Goal: Task Accomplishment & Management: Manage account settings

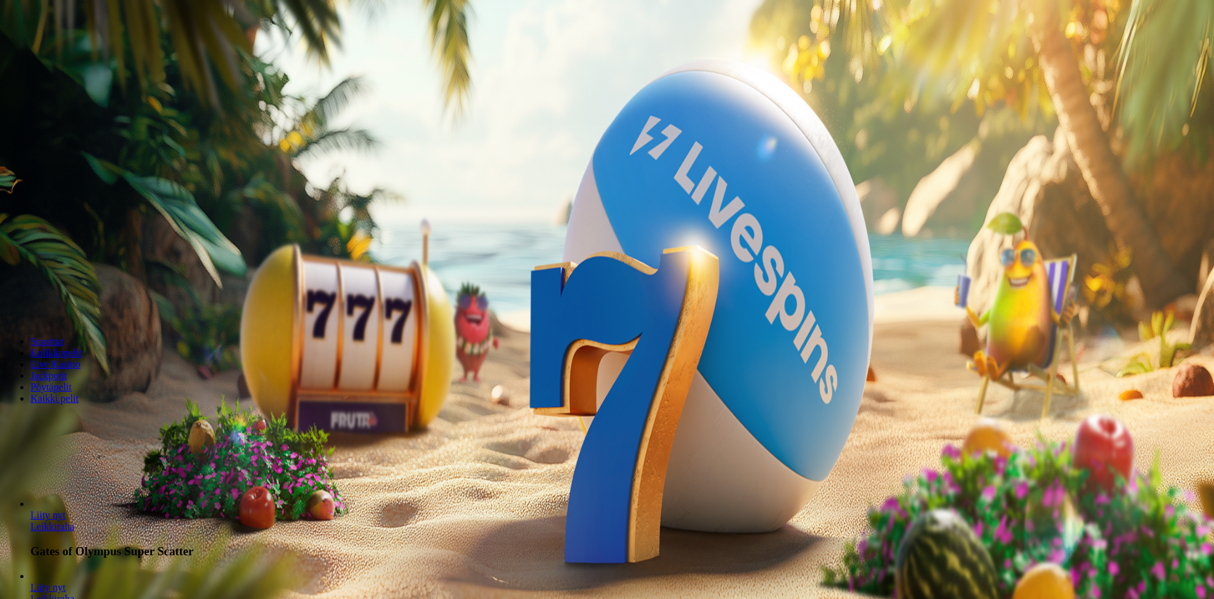
click at [72, 53] on button "Kirjaudu" at bounding box center [87, 45] width 41 height 13
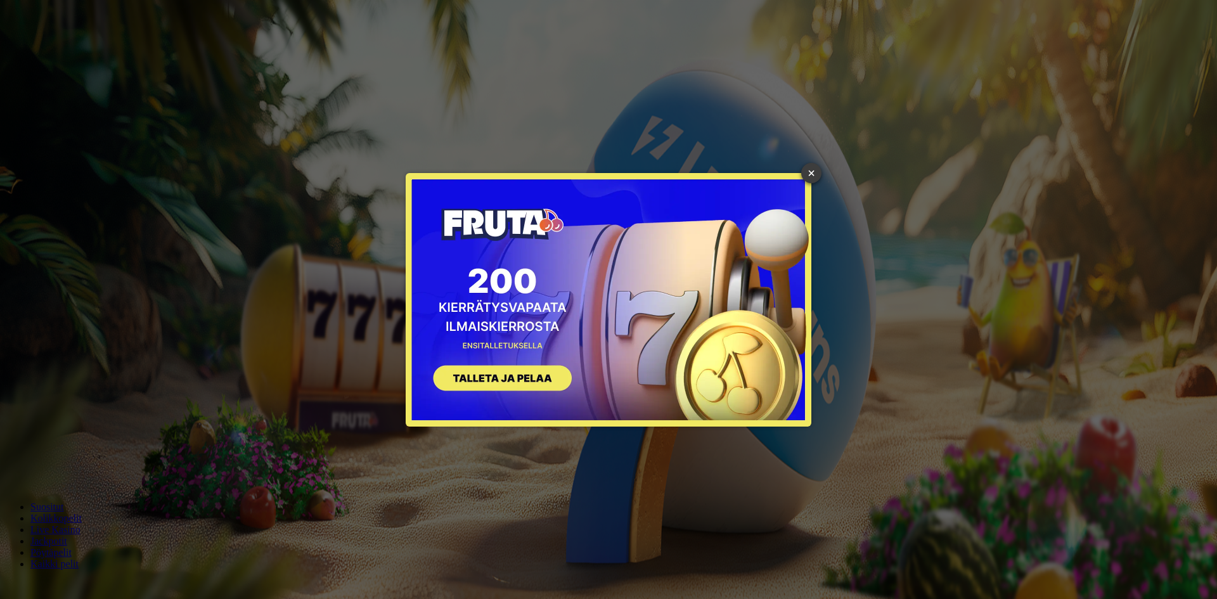
click at [817, 169] on link "×" at bounding box center [811, 173] width 20 height 20
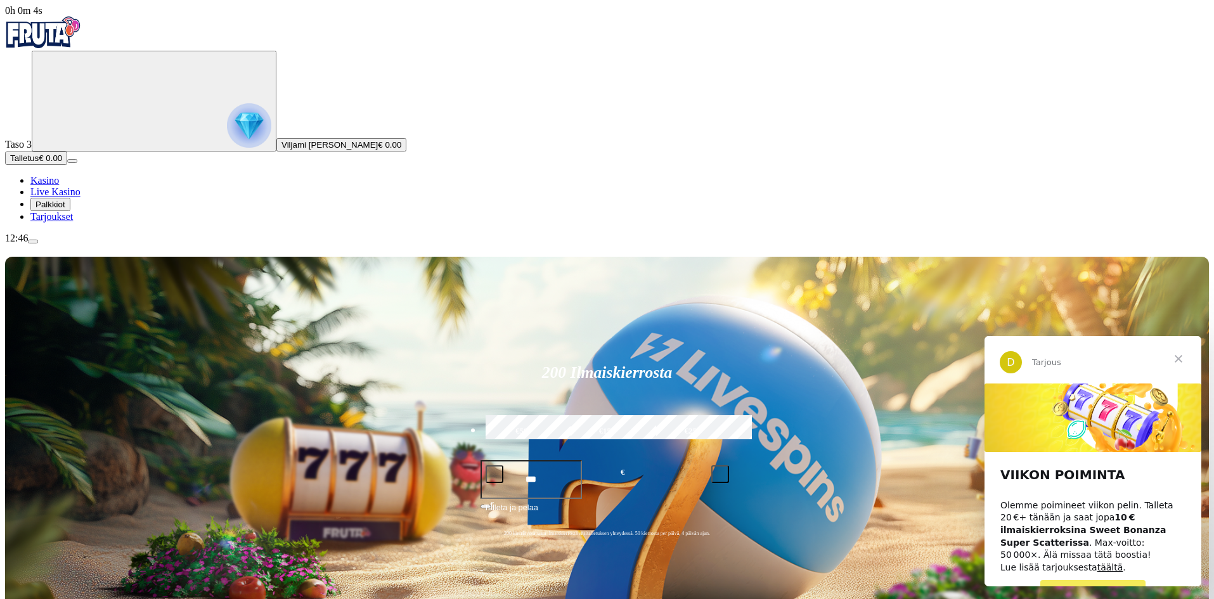
click at [227, 126] on img "Primary" at bounding box center [249, 125] width 44 height 44
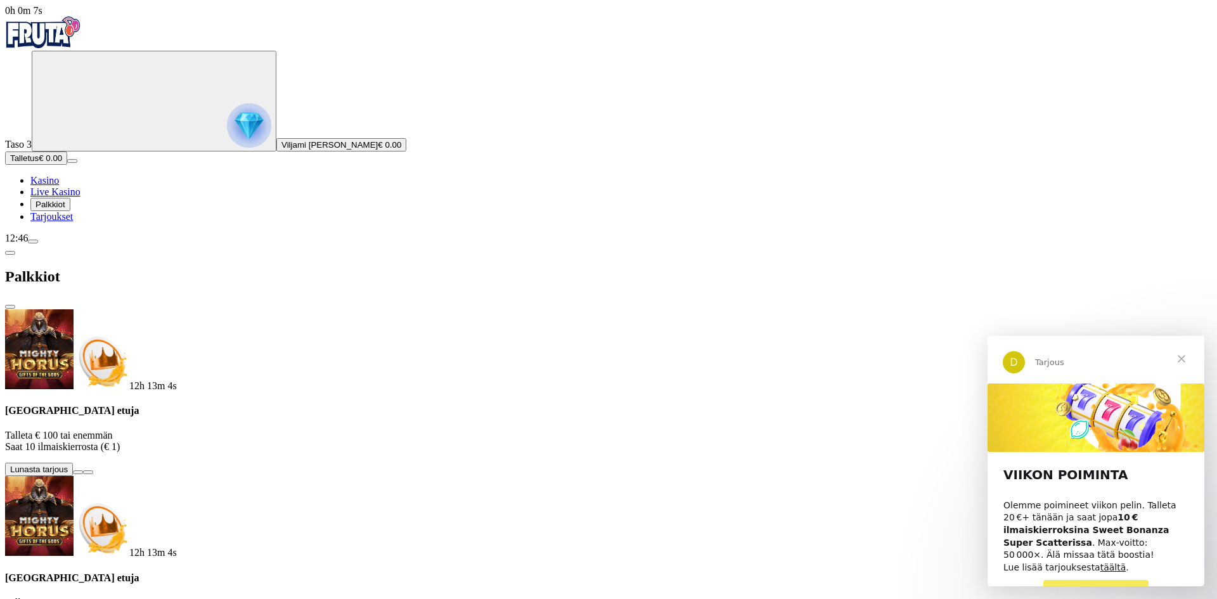
click at [33, 242] on span "menu icon" at bounding box center [33, 242] width 0 height 0
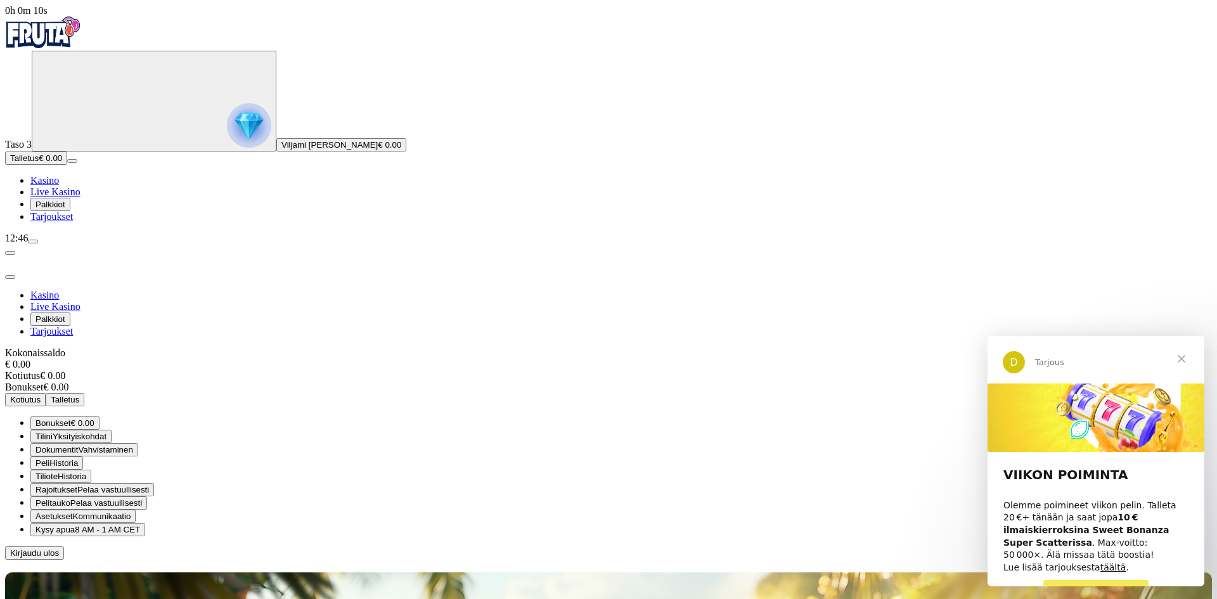
click at [49, 458] on span "Peli" at bounding box center [43, 463] width 14 height 10
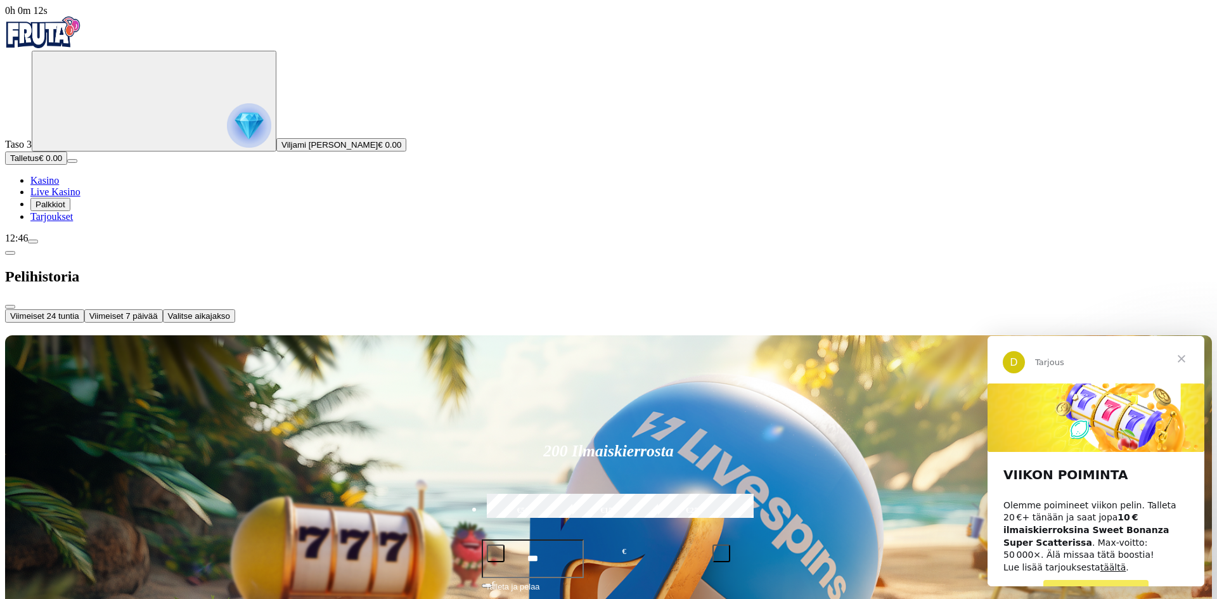
click at [230, 311] on span "Valitse aikajakso" at bounding box center [199, 316] width 62 height 10
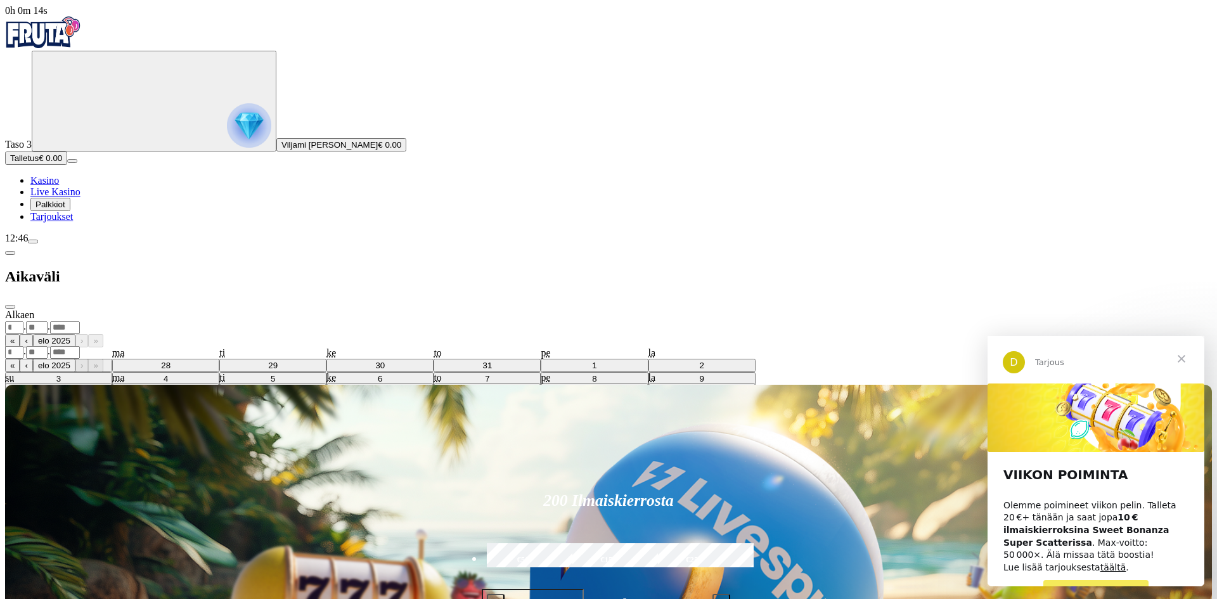
click at [301, 321] on div ". ." at bounding box center [608, 327] width 1207 height 13
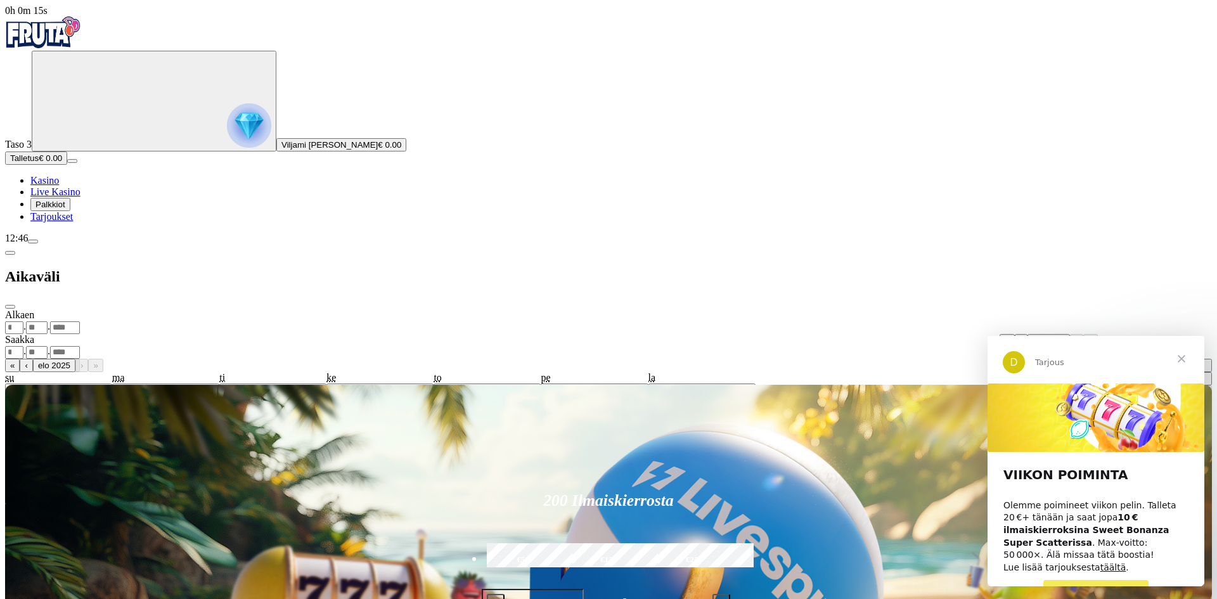
click at [1015, 334] on button "‹" at bounding box center [1021, 340] width 13 height 13
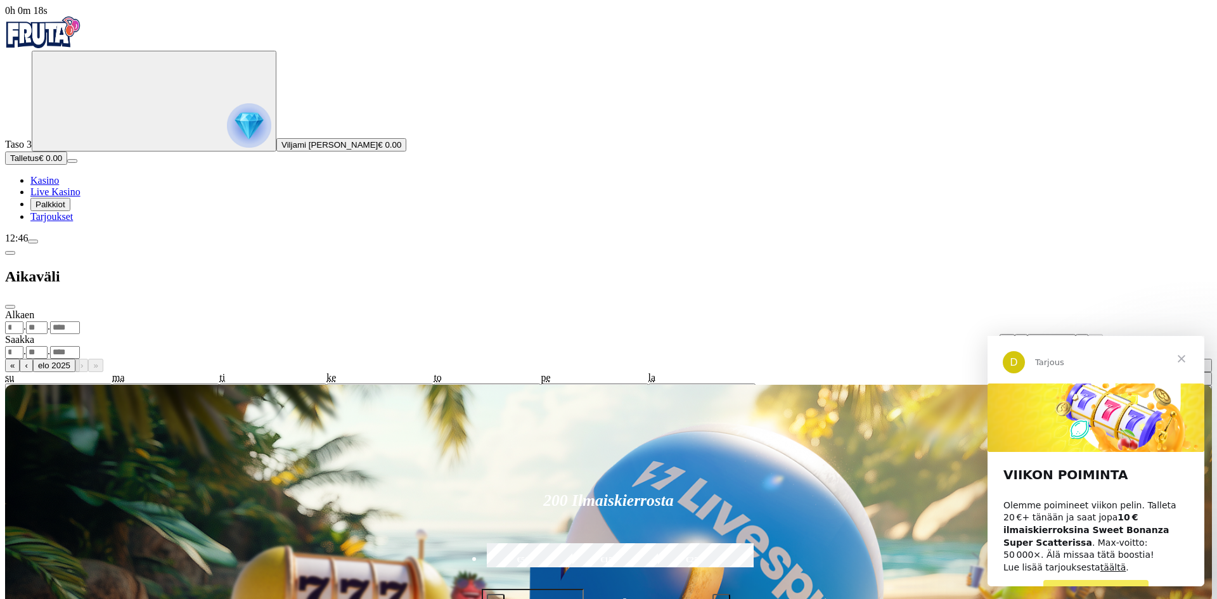
click at [1015, 334] on button "‹" at bounding box center [1021, 340] width 13 height 13
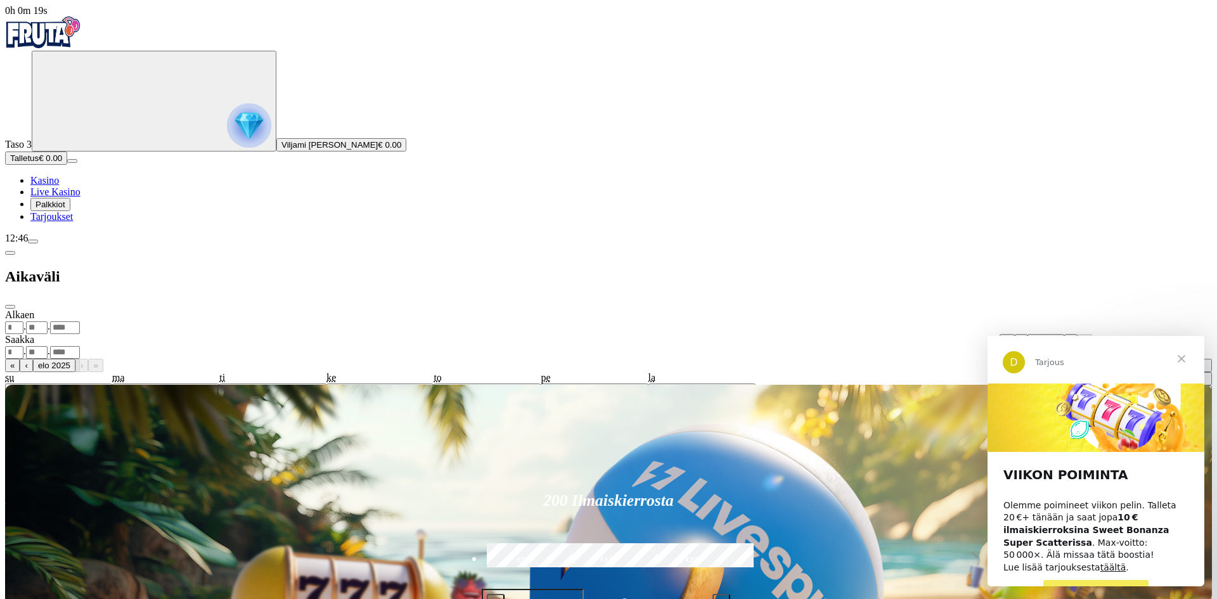
click at [1015, 334] on button "‹" at bounding box center [1021, 340] width 13 height 13
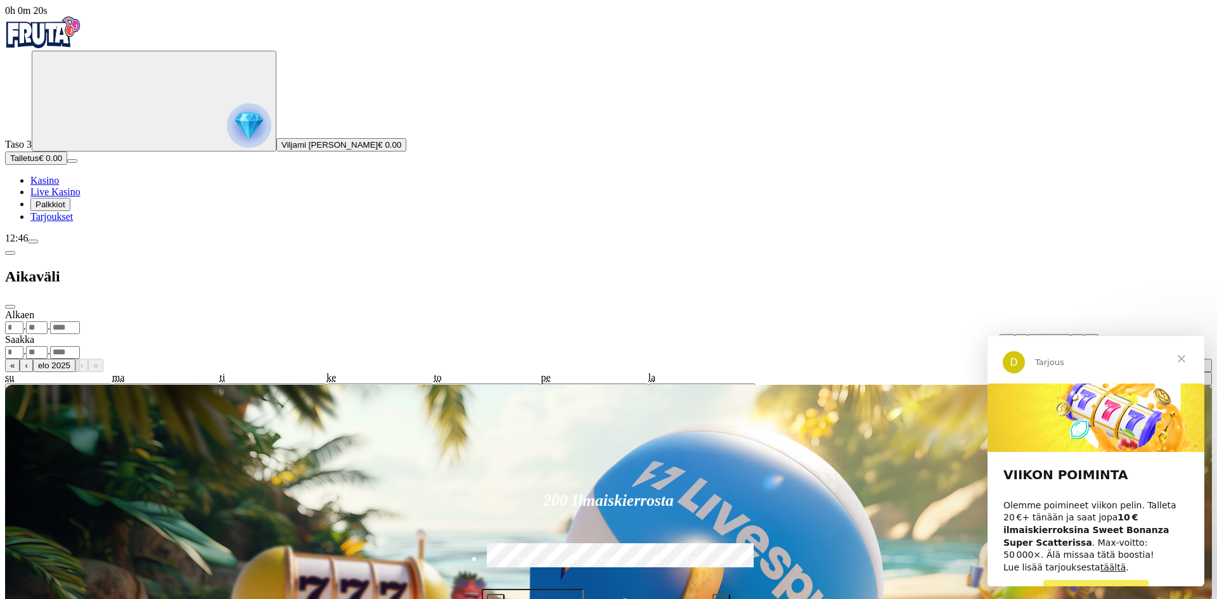
click at [1015, 334] on button "‹" at bounding box center [1021, 340] width 13 height 13
click at [1073, 334] on button "›" at bounding box center [1079, 340] width 13 height 13
click at [1071, 334] on button "›" at bounding box center [1077, 340] width 13 height 13
click at [1072, 334] on button "›" at bounding box center [1078, 340] width 13 height 13
click at [1070, 334] on button "›" at bounding box center [1076, 340] width 13 height 13
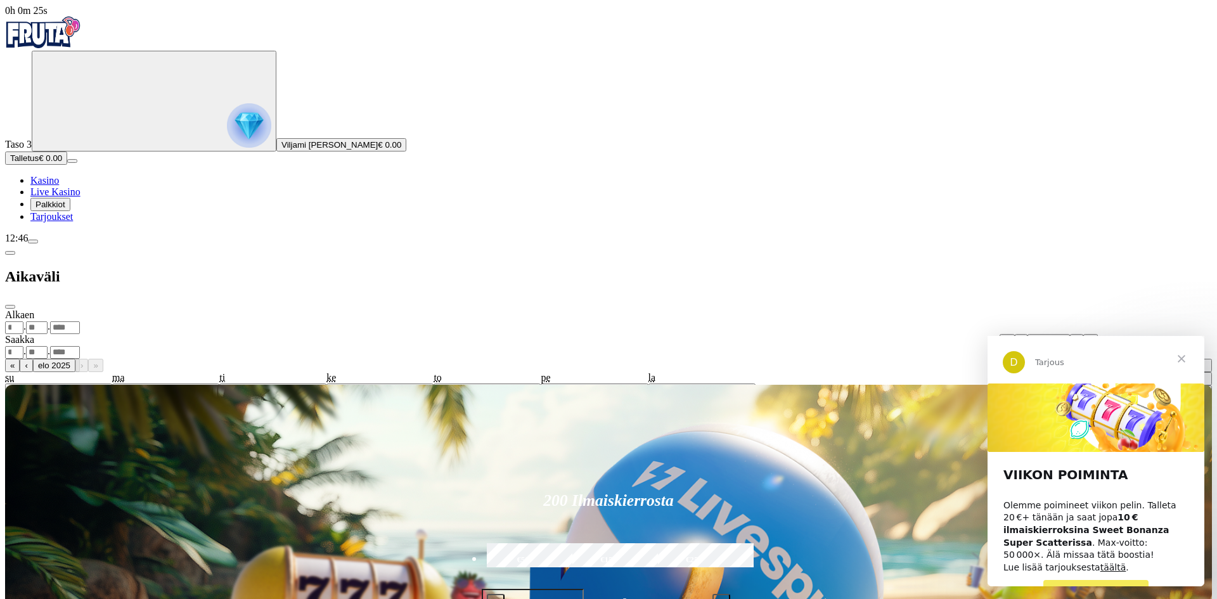
click at [1013, 374] on abbr "4" at bounding box center [1015, 379] width 4 height 10
type input "*"
type input "****"
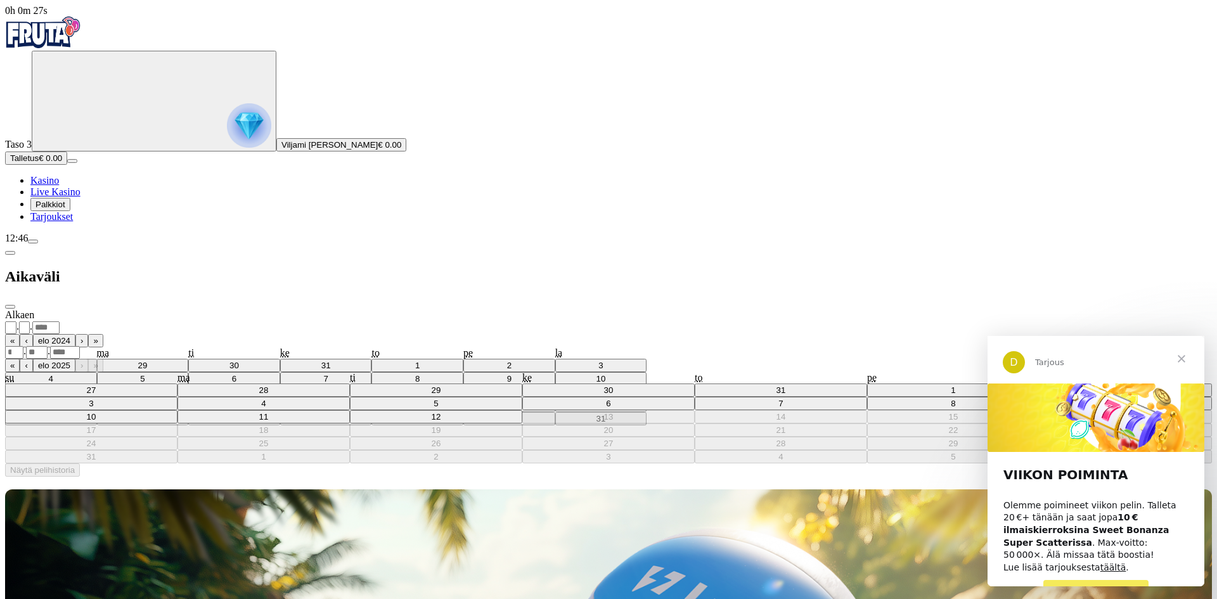
click at [337, 346] on div ". ." at bounding box center [608, 352] width 1207 height 13
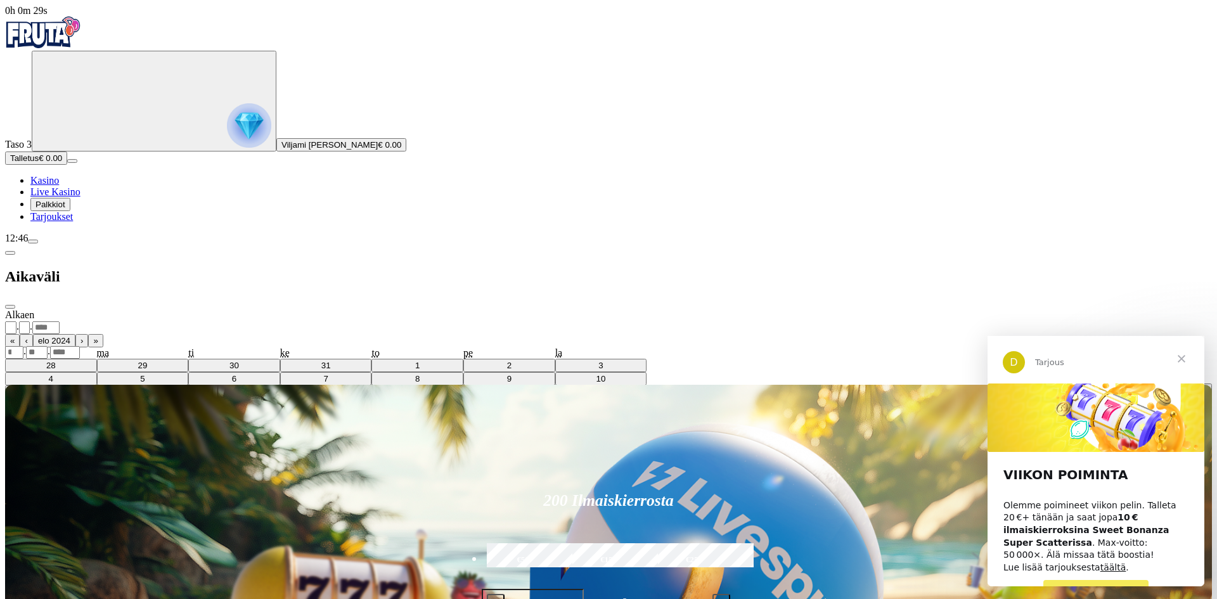
click at [1015, 359] on button "‹" at bounding box center [1021, 365] width 13 height 13
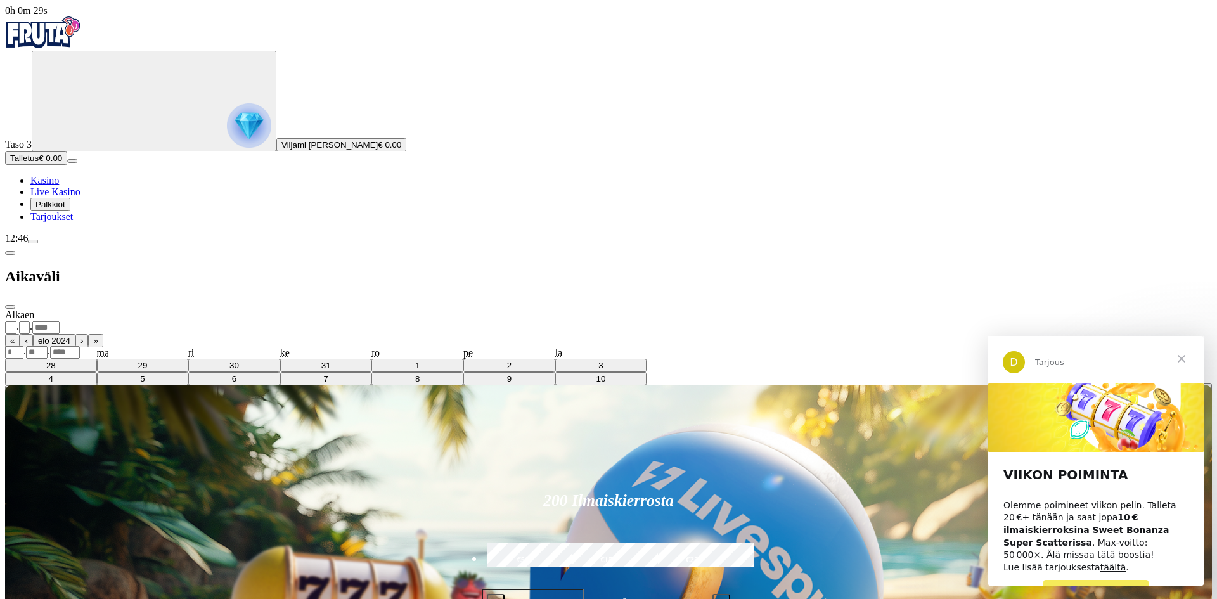
click at [1015, 359] on button "‹" at bounding box center [1021, 365] width 13 height 13
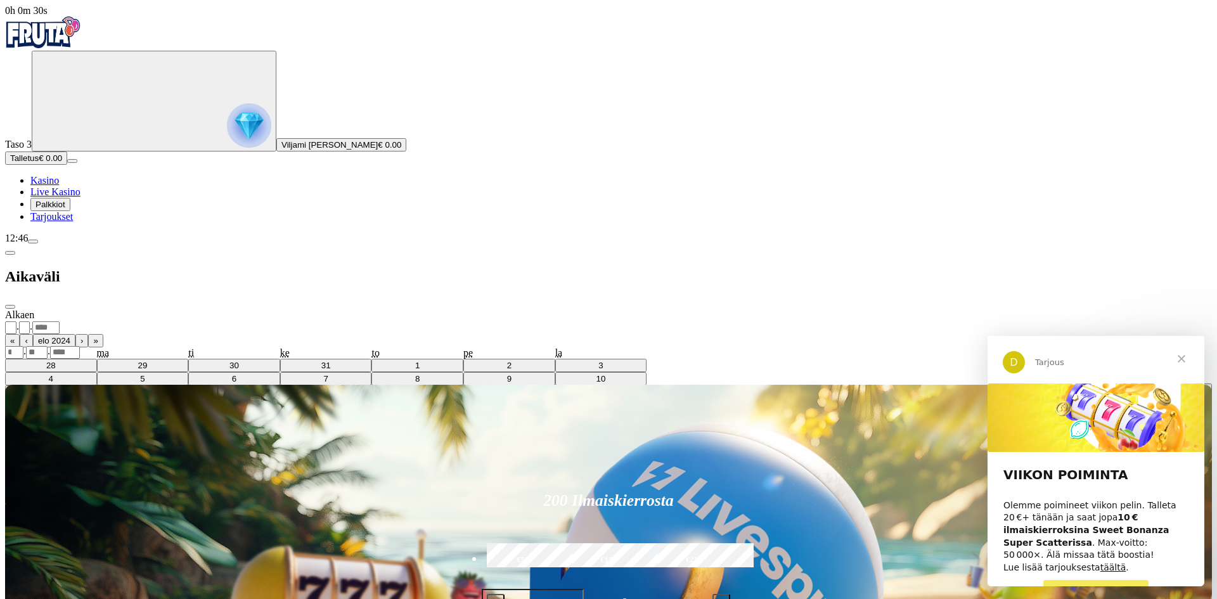
click at [1015, 359] on button "‹" at bounding box center [1021, 365] width 13 height 13
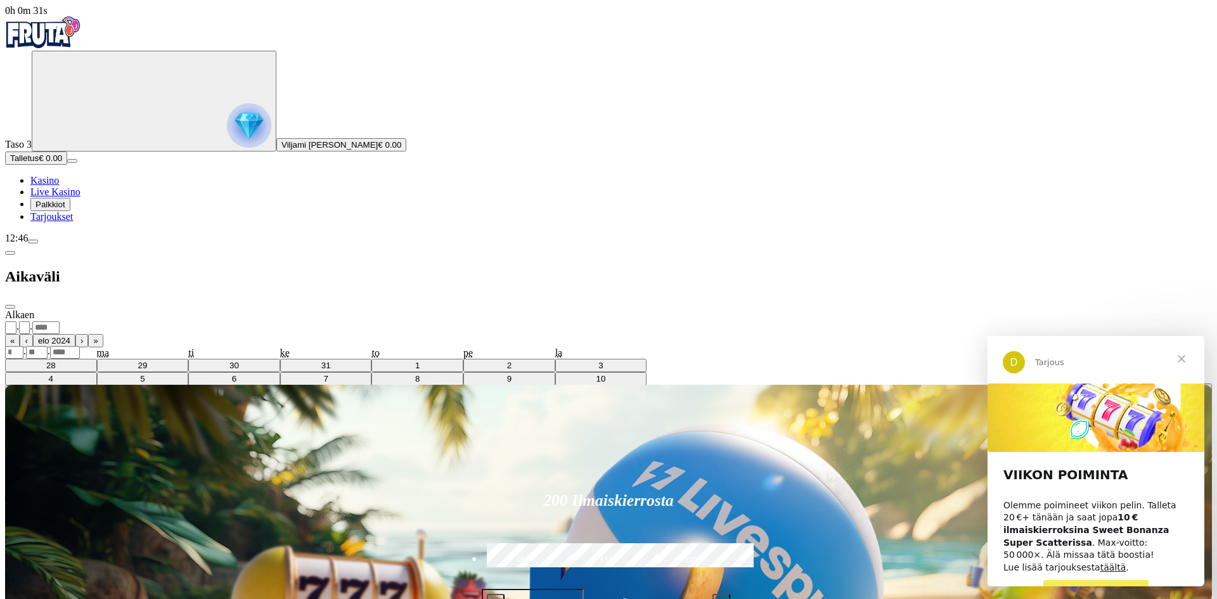
click at [1015, 359] on button "‹" at bounding box center [1021, 365] width 13 height 13
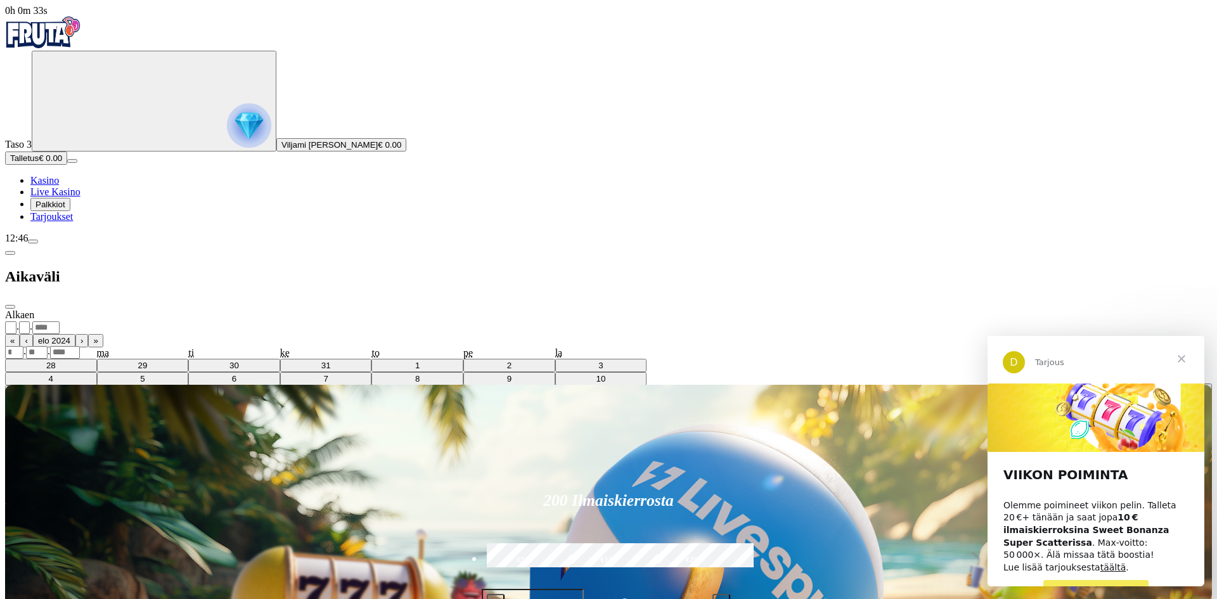
click at [1015, 359] on button "‹" at bounding box center [1021, 365] width 13 height 13
click at [1071, 359] on button "›" at bounding box center [1077, 365] width 13 height 13
click at [1070, 359] on button "›" at bounding box center [1076, 365] width 13 height 13
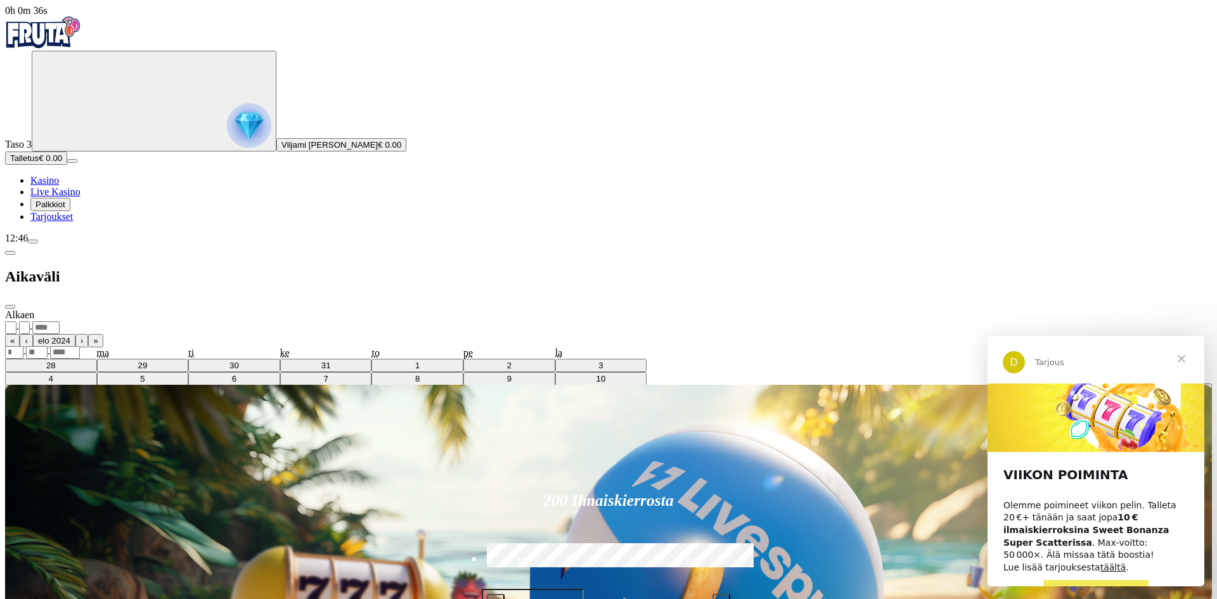
click at [1064, 359] on button "›" at bounding box center [1070, 365] width 13 height 13
click at [1073, 359] on button "›" at bounding box center [1079, 365] width 13 height 13
click at [1075, 359] on button "›" at bounding box center [1081, 365] width 13 height 13
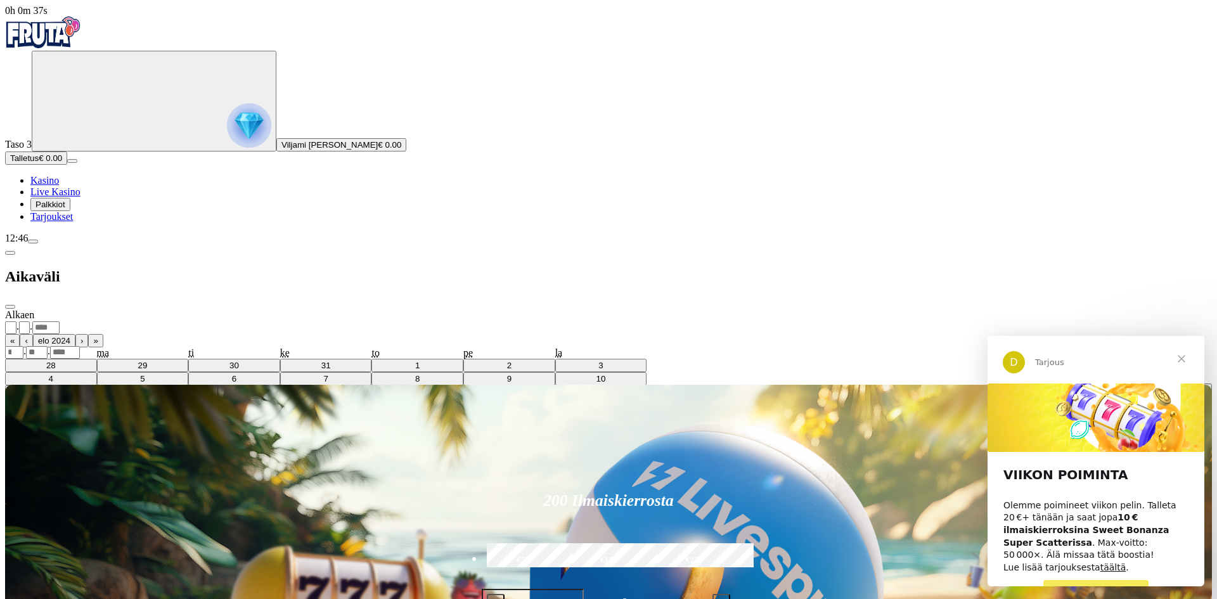
click at [1073, 359] on button "›" at bounding box center [1079, 365] width 13 height 13
click at [1071, 359] on button "›" at bounding box center [1077, 365] width 13 height 13
click at [1072, 359] on button "›" at bounding box center [1078, 365] width 13 height 13
click at [1070, 359] on button "›" at bounding box center [1076, 365] width 13 height 13
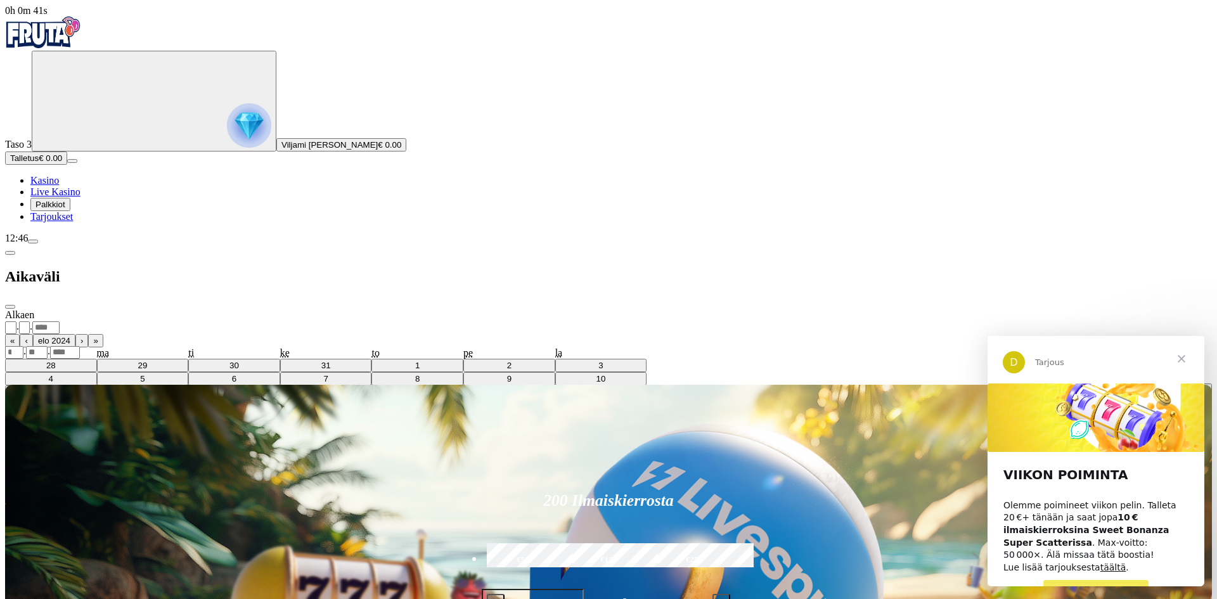
click at [1101, 412] on abbr "18" at bounding box center [1106, 417] width 10 height 10
type input "**"
type input "*"
type input "****"
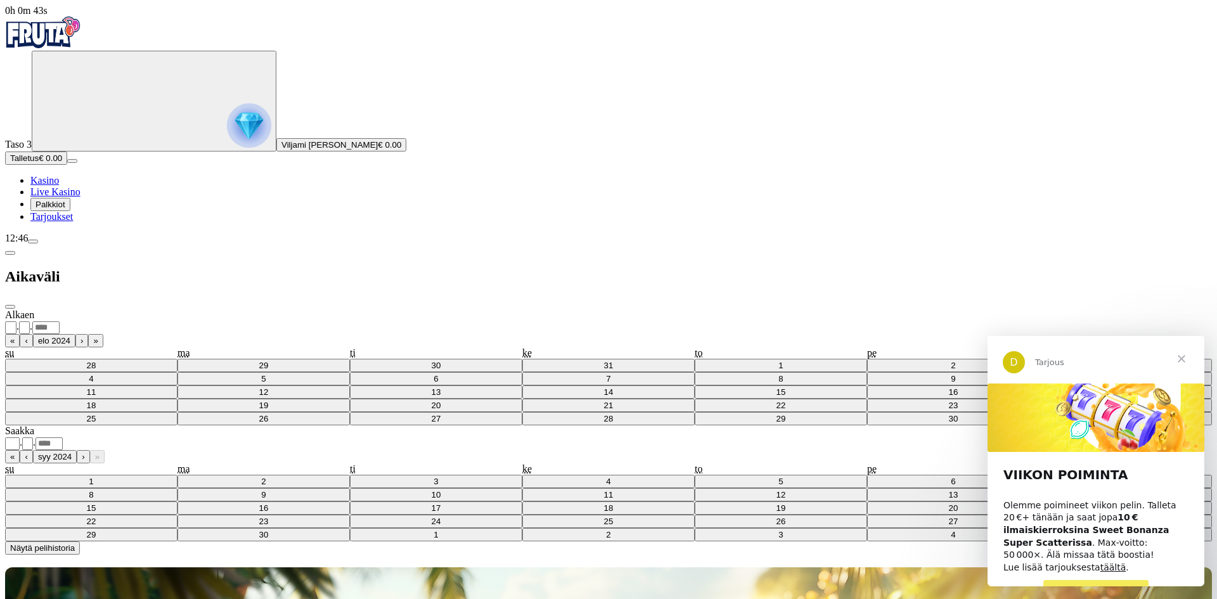
click at [75, 543] on span "Näytä pelihistoria" at bounding box center [42, 548] width 65 height 10
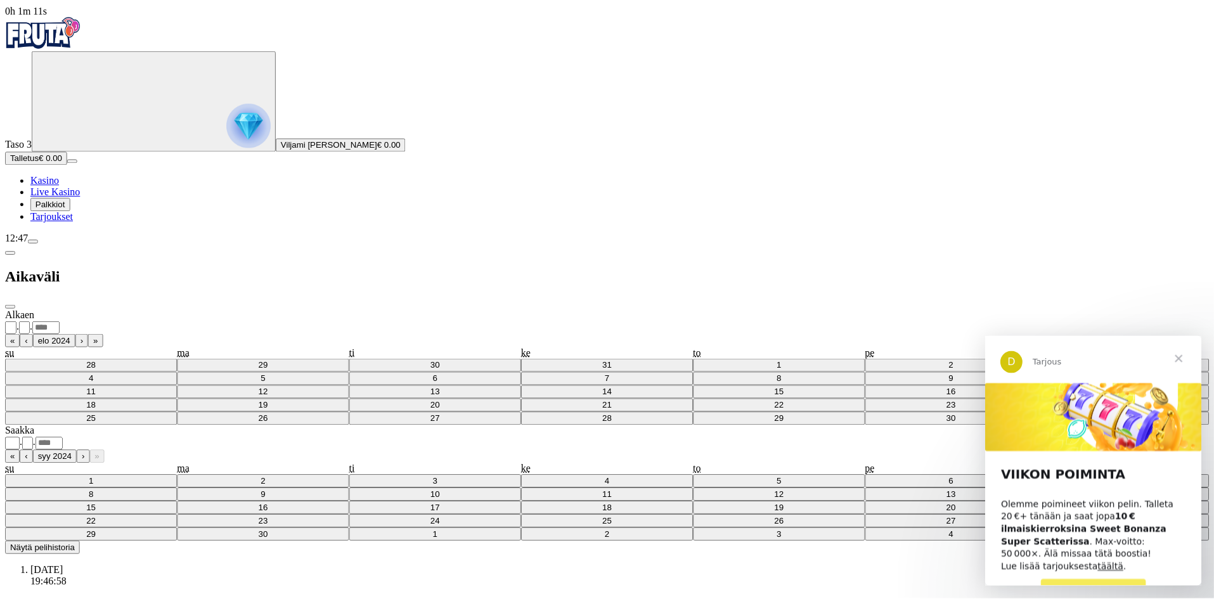
scroll to position [26862, 0]
drag, startPoint x: 319, startPoint y: 582, endPoint x: 349, endPoint y: 580, distance: 29.9
drag, startPoint x: 349, startPoint y: 578, endPoint x: 319, endPoint y: 579, distance: 30.4
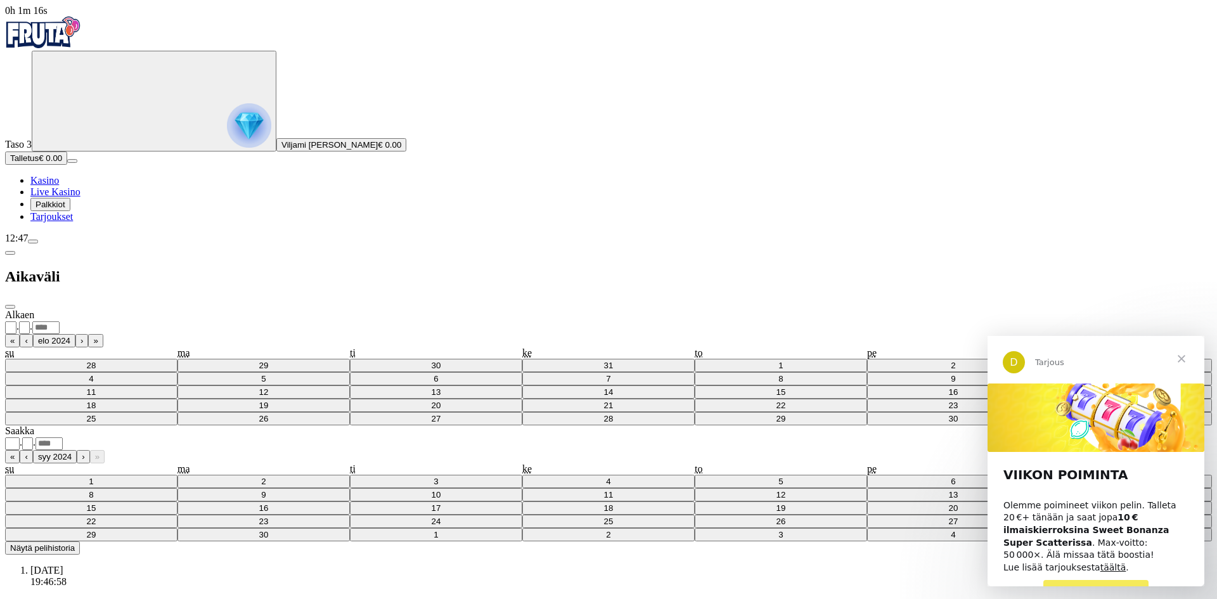
drag, startPoint x: 249, startPoint y: 567, endPoint x: 190, endPoint y: 572, distance: 59.9
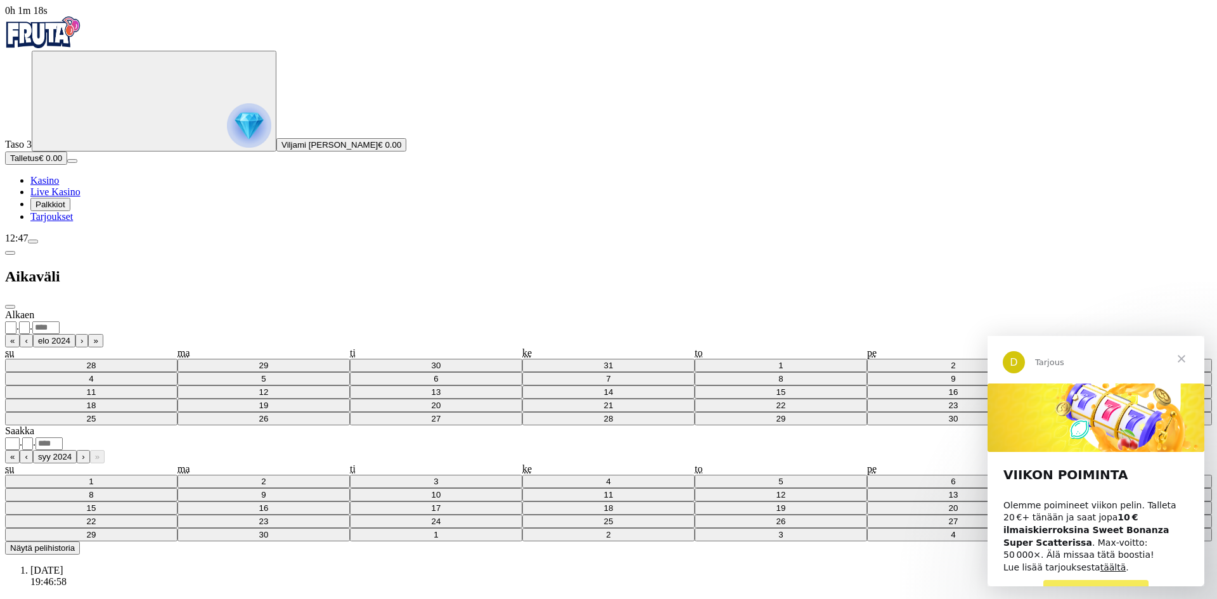
drag, startPoint x: 196, startPoint y: 568, endPoint x: 255, endPoint y: 566, distance: 59.6
drag, startPoint x: 251, startPoint y: 566, endPoint x: 202, endPoint y: 562, distance: 48.9
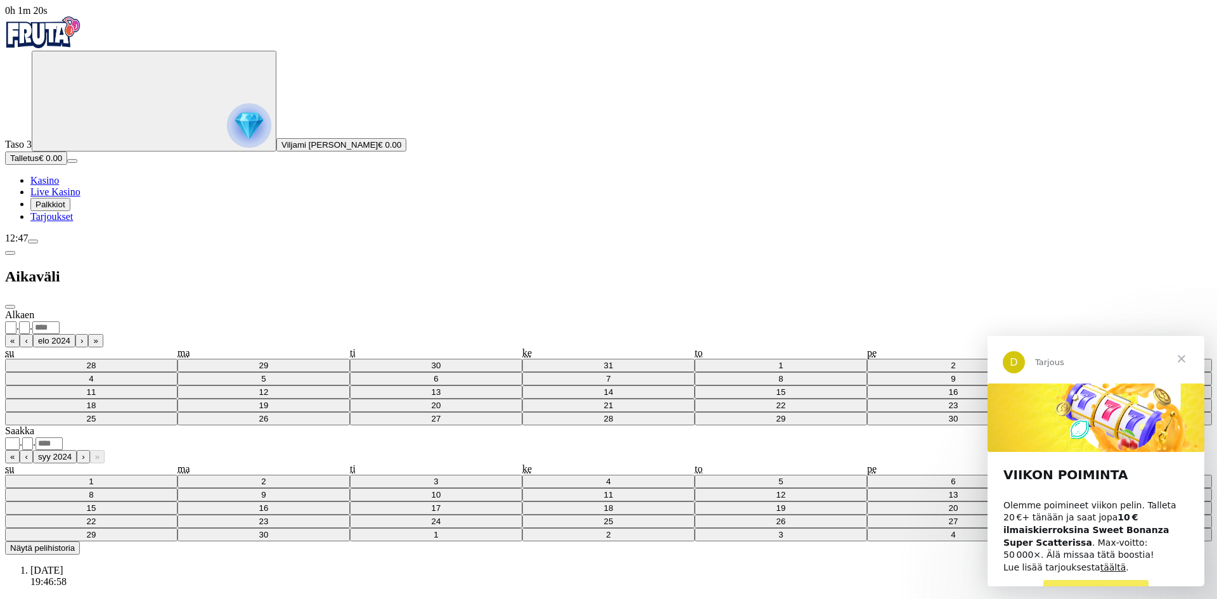
drag, startPoint x: 261, startPoint y: 560, endPoint x: 201, endPoint y: 566, distance: 59.9
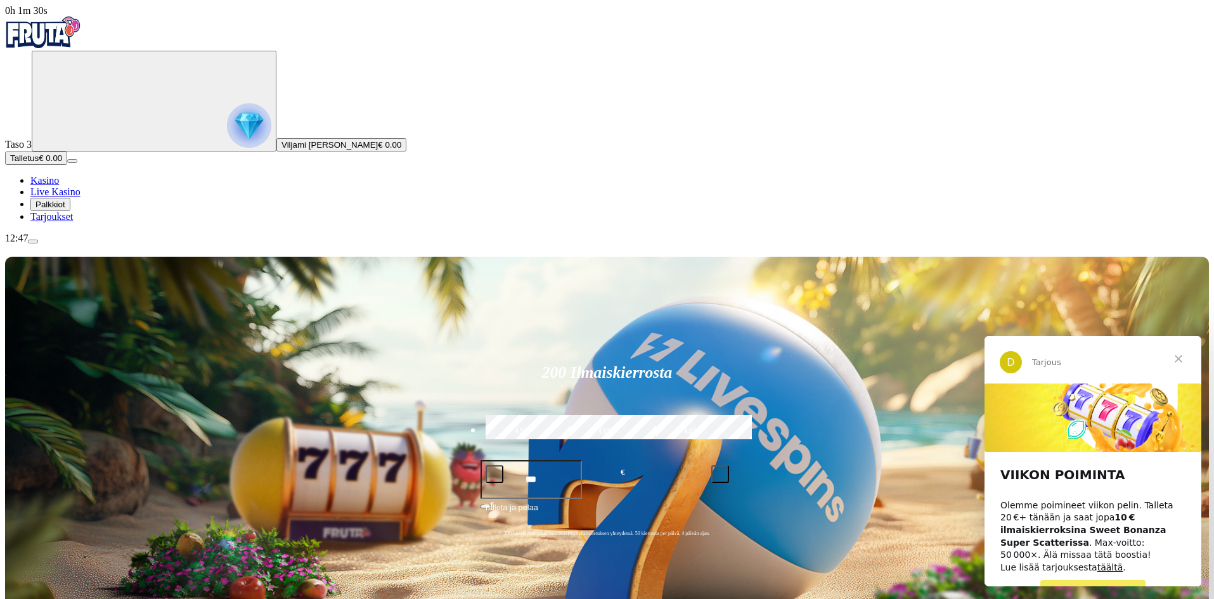
click at [1186, 354] on span "Sulje" at bounding box center [1179, 359] width 46 height 46
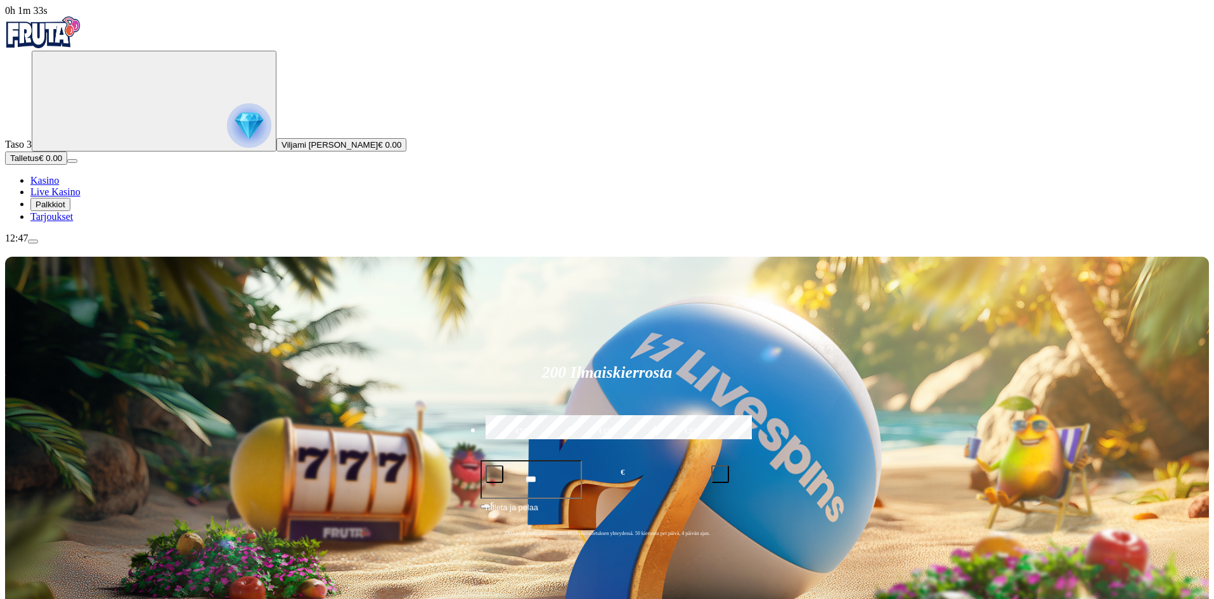
click at [33, 242] on span "menu icon" at bounding box center [33, 242] width 0 height 0
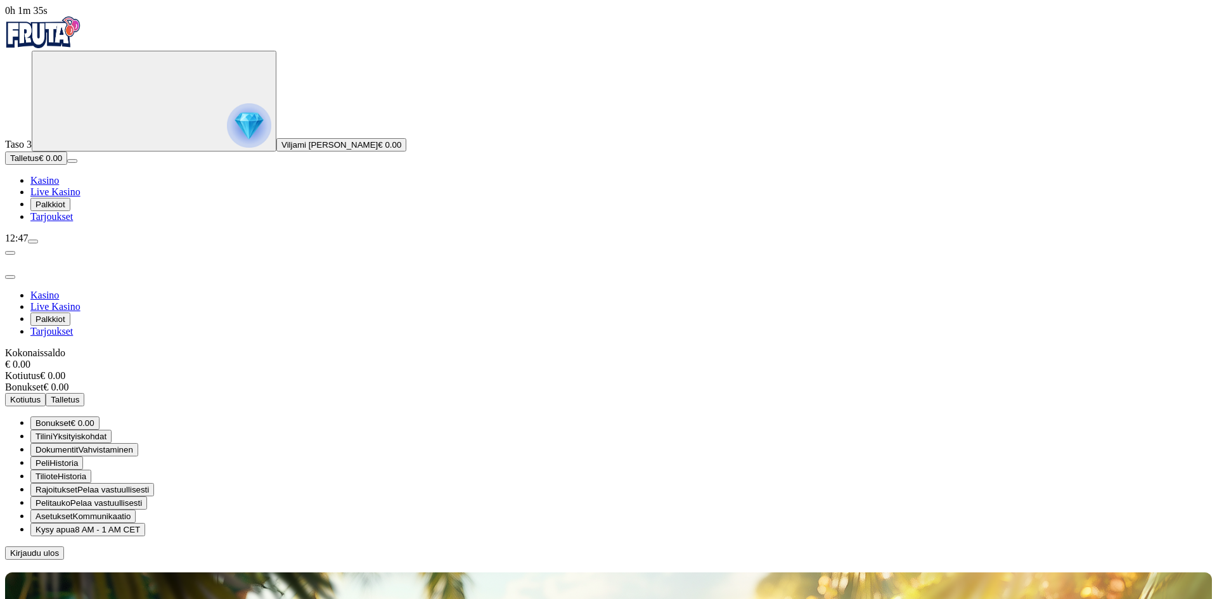
click at [107, 432] on span "Yksityiskohdat" at bounding box center [80, 437] width 54 height 10
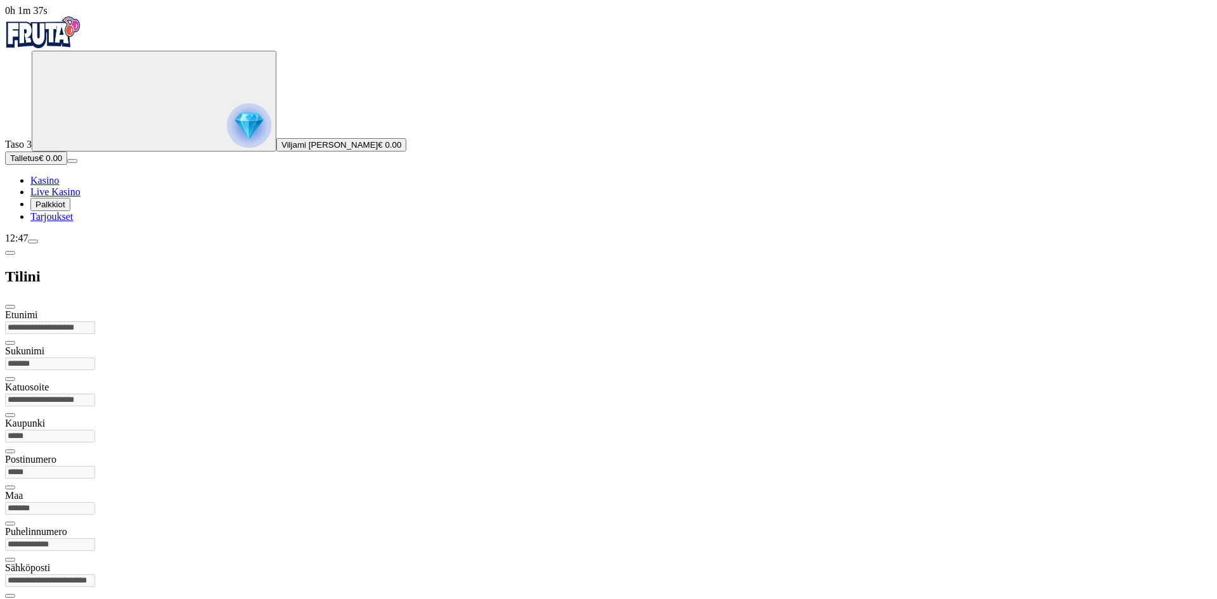
click at [10, 253] on span "chevron-left icon" at bounding box center [10, 253] width 0 height 0
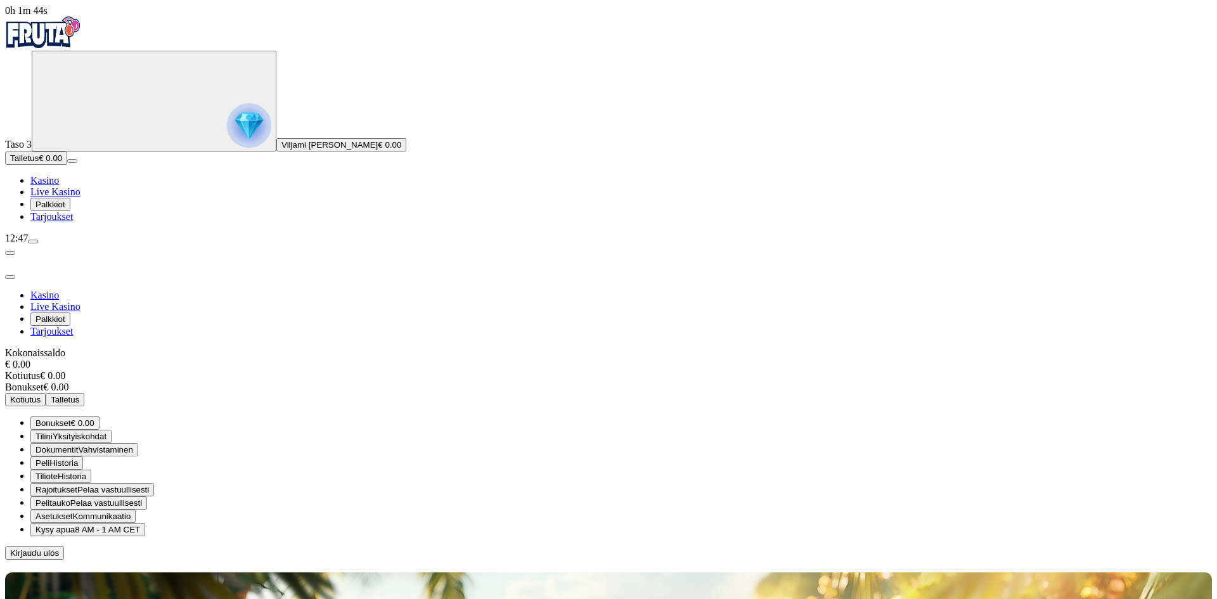
click at [10, 277] on span "close icon" at bounding box center [10, 277] width 0 height 0
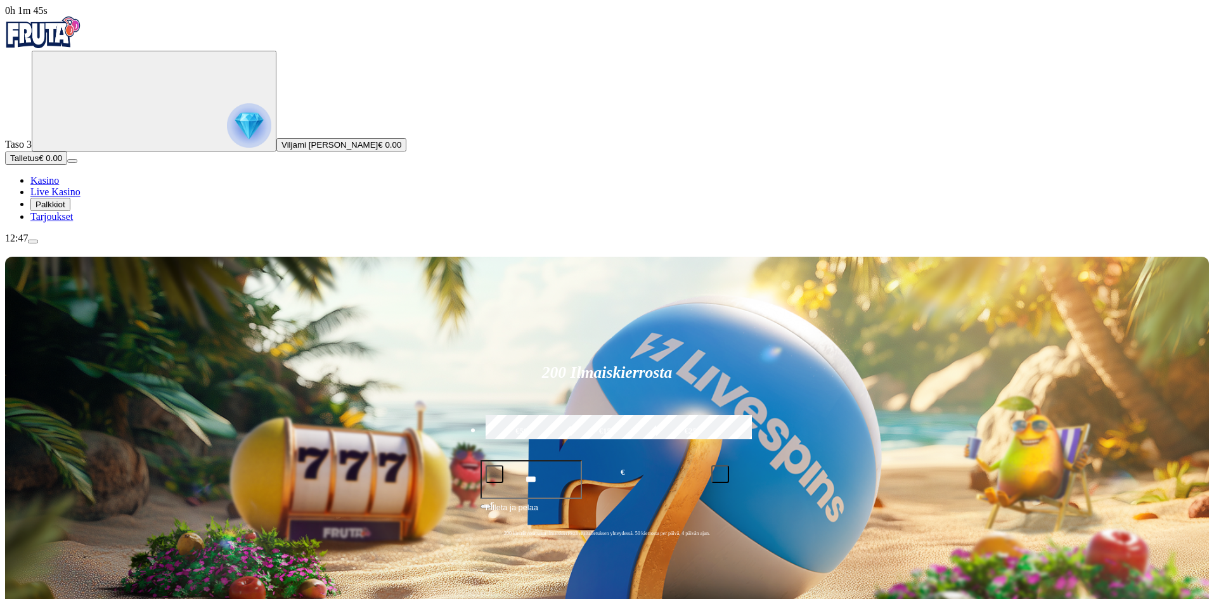
click at [227, 126] on img "Primary" at bounding box center [249, 125] width 44 height 44
